Goal: Task Accomplishment & Management: Use online tool/utility

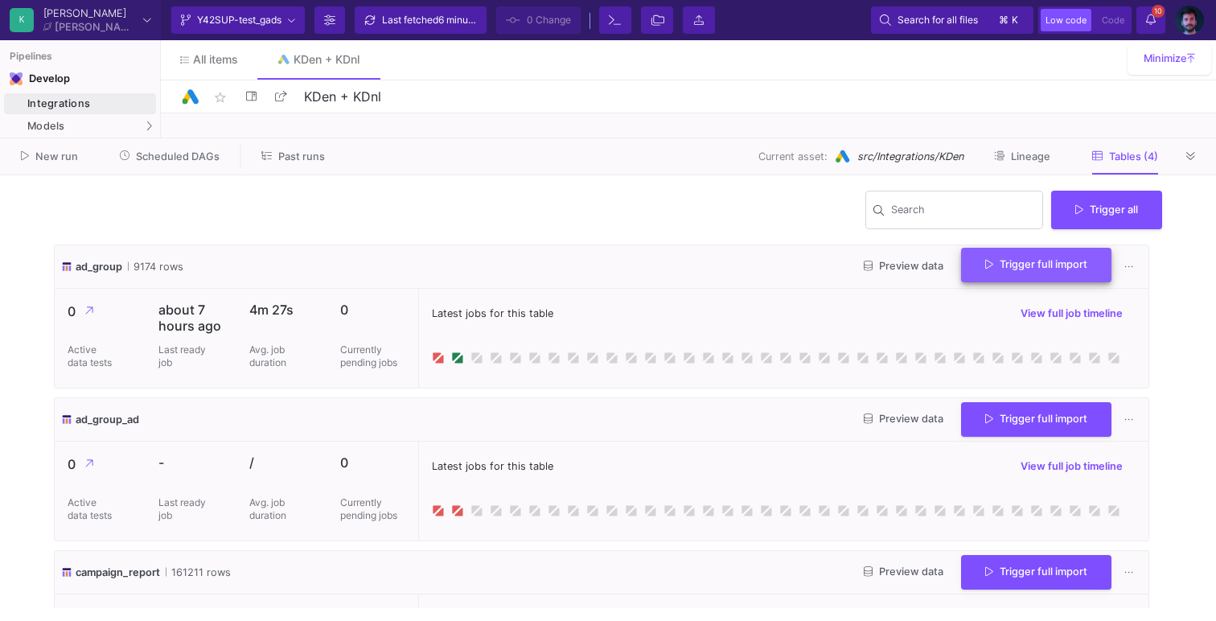
click at [1035, 264] on span "Trigger full import" at bounding box center [1037, 264] width 102 height 12
